Goal: Find specific page/section: Find specific page/section

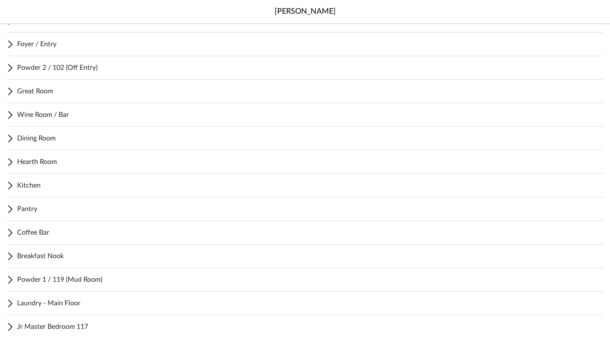
scroll to position [103, 0]
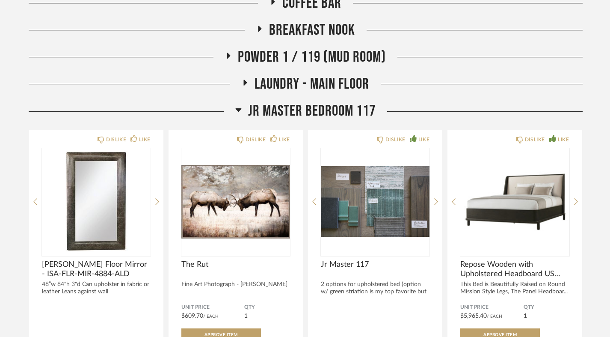
scroll to position [417, 0]
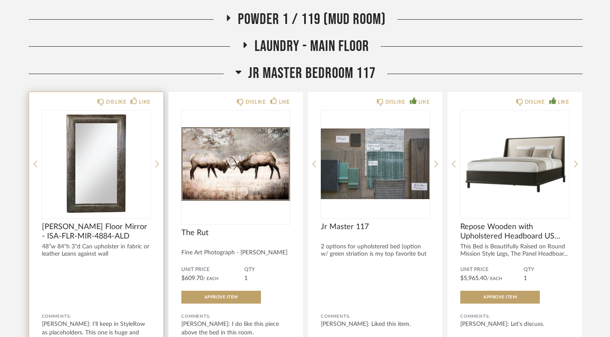
click at [120, 177] on div at bounding box center [96, 163] width 109 height 107
click at [114, 186] on img "0" at bounding box center [96, 163] width 109 height 107
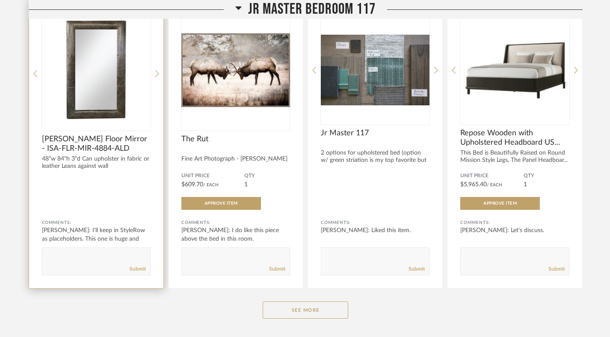
scroll to position [533, 0]
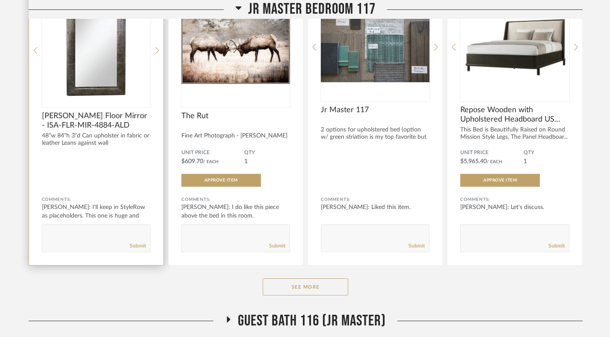
click at [98, 118] on span "[PERSON_NAME] Floor Mirror - ISA-FLR-MIR-4884-ALD" at bounding box center [96, 120] width 109 height 19
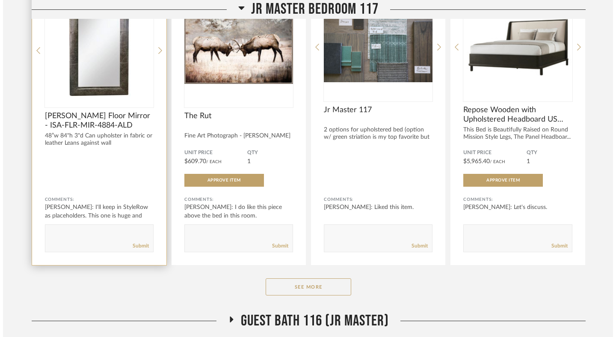
scroll to position [0, 0]
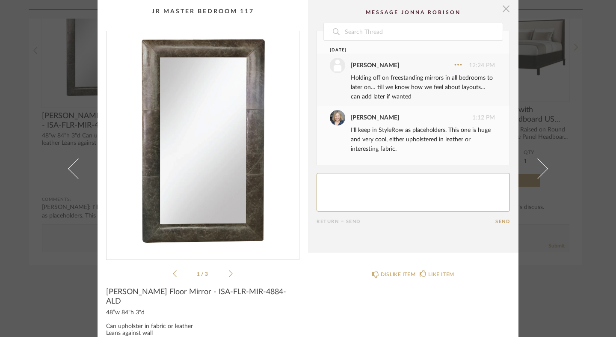
click at [498, 12] on span "button" at bounding box center [505, 8] width 17 height 17
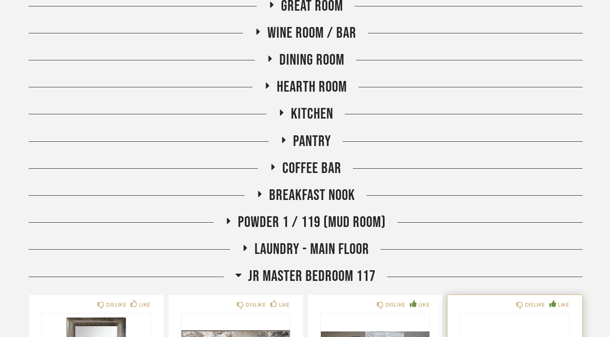
scroll to position [81, 0]
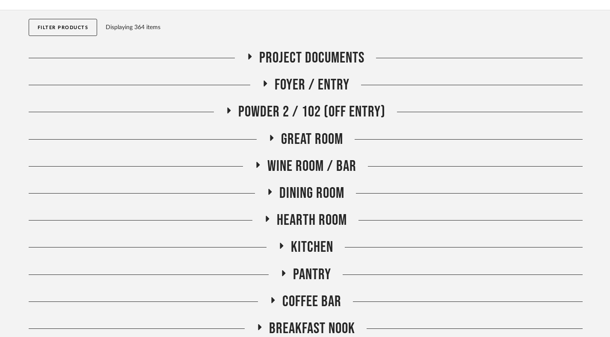
click at [316, 215] on span "Hearth Room" at bounding box center [312, 220] width 70 height 18
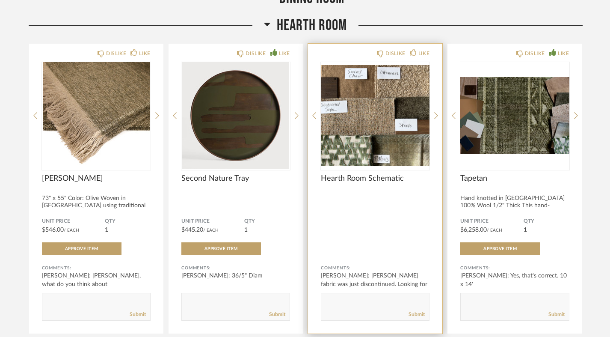
scroll to position [277, 0]
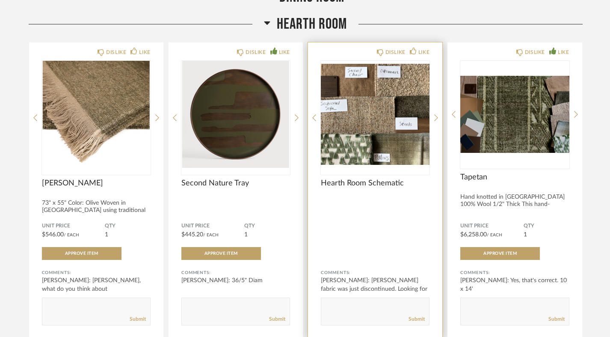
click at [336, 137] on img "0" at bounding box center [375, 114] width 109 height 107
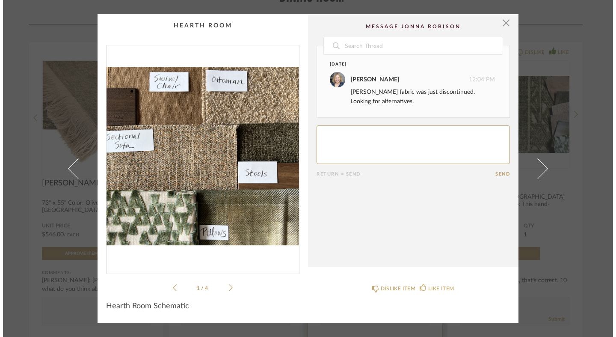
scroll to position [0, 0]
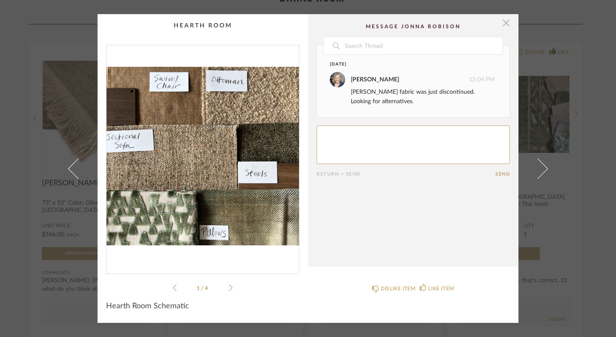
click at [506, 26] on span "button" at bounding box center [505, 22] width 17 height 17
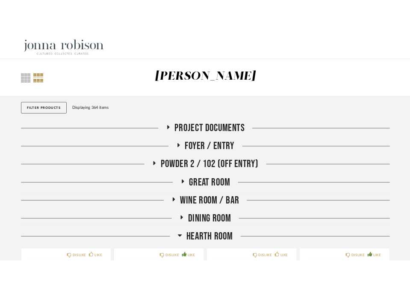
scroll to position [277, 0]
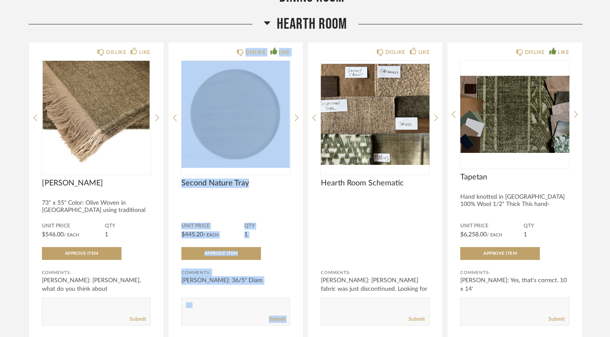
drag, startPoint x: 245, startPoint y: 36, endPoint x: 222, endPoint y: 32, distance: 23.8
click at [222, 32] on div "Hearth Room DISLIKE LIKE Nash 73" x 55" Color: Olive Woven in Belgium using tra…" at bounding box center [306, 200] width 554 height 370
